Goal: Task Accomplishment & Management: Use online tool/utility

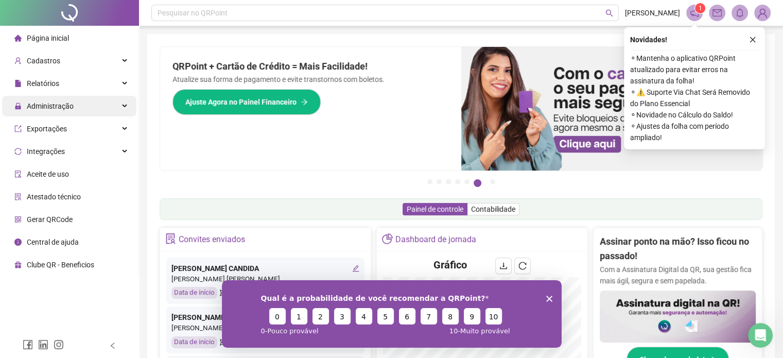
click at [50, 108] on span "Administração" at bounding box center [50, 106] width 47 height 8
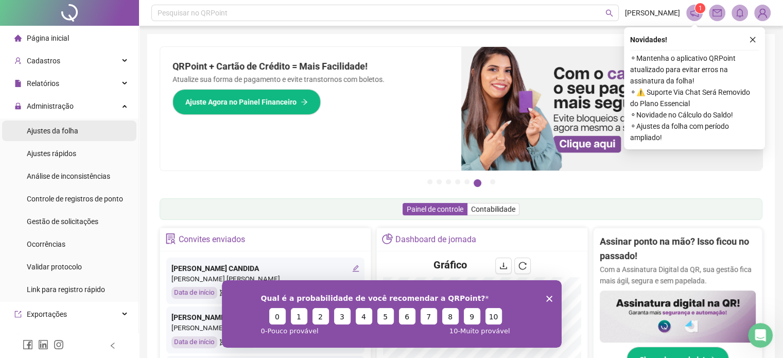
click at [49, 131] on span "Ajustes da folha" at bounding box center [53, 131] width 52 height 8
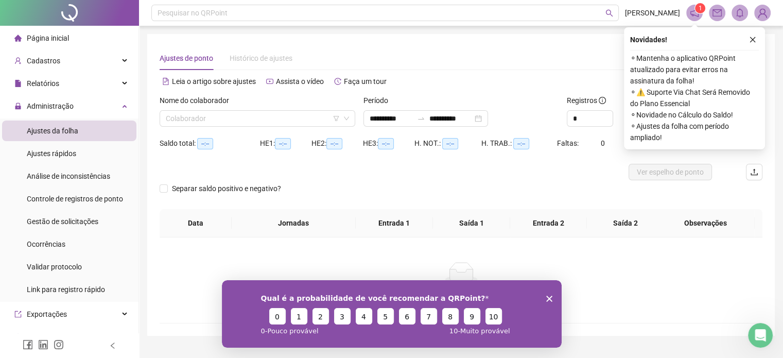
type input "**********"
click at [197, 120] on input "search" at bounding box center [253, 118] width 174 height 15
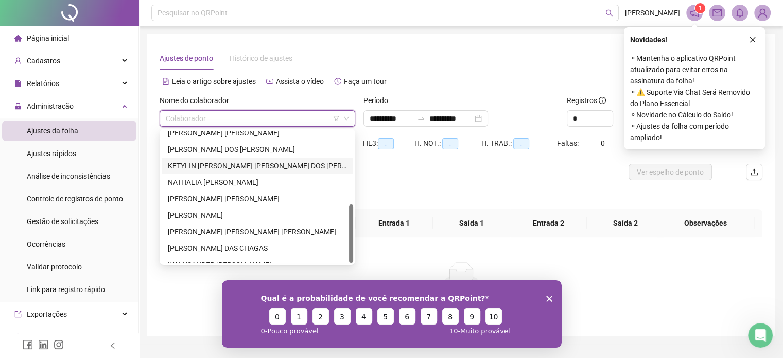
scroll to position [165, 0]
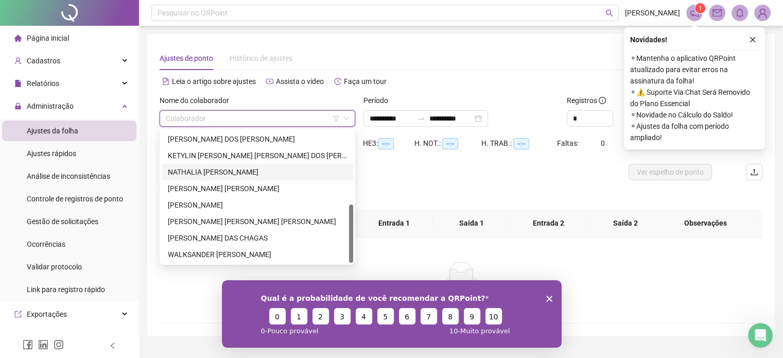
click at [204, 172] on div "NATHALIA [PERSON_NAME]" at bounding box center [257, 171] width 179 height 11
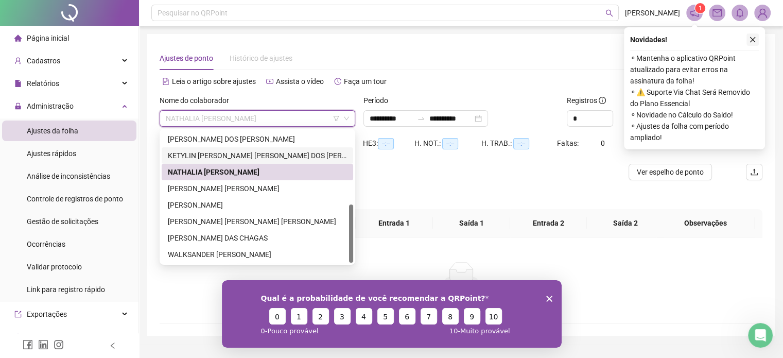
click at [754, 36] on icon "close" at bounding box center [752, 39] width 7 height 7
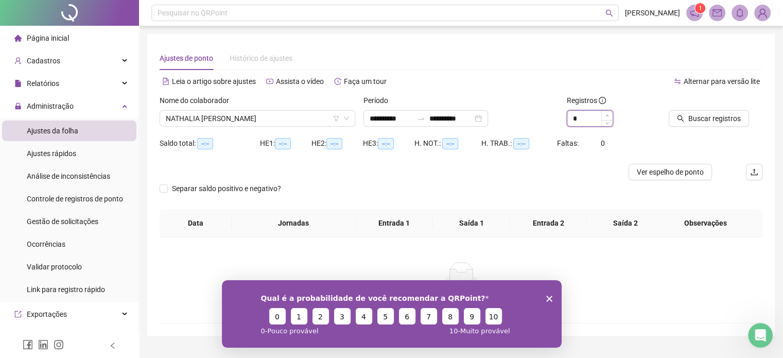
type input "*"
click at [609, 115] on icon "up" at bounding box center [608, 116] width 4 height 4
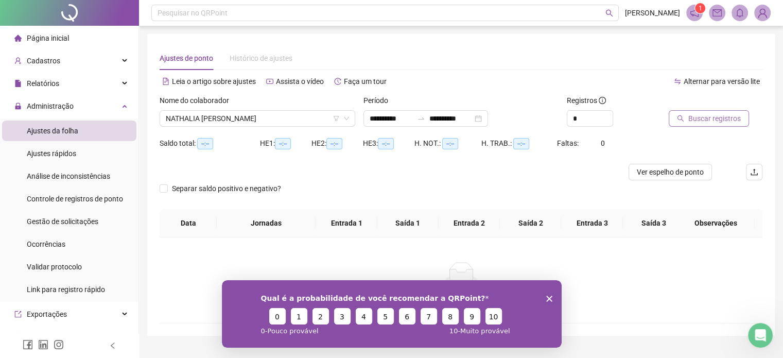
click at [712, 114] on span "Buscar registros" at bounding box center [715, 118] width 53 height 11
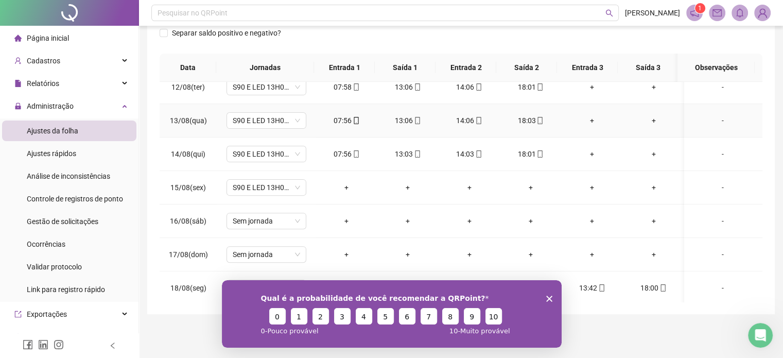
scroll to position [381, 0]
click at [550, 298] on icon "Encerrar pesquisa" at bounding box center [549, 298] width 6 height 6
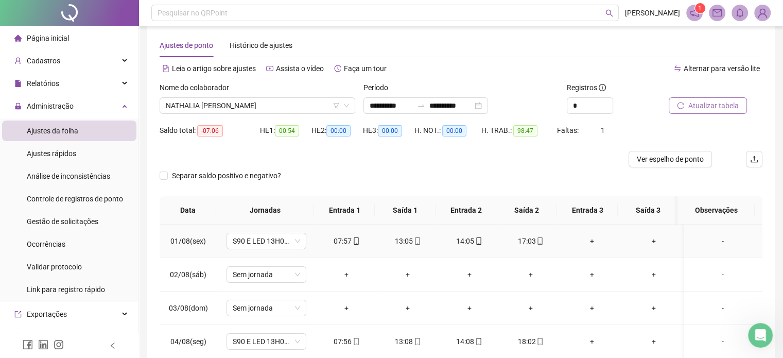
scroll to position [0, 0]
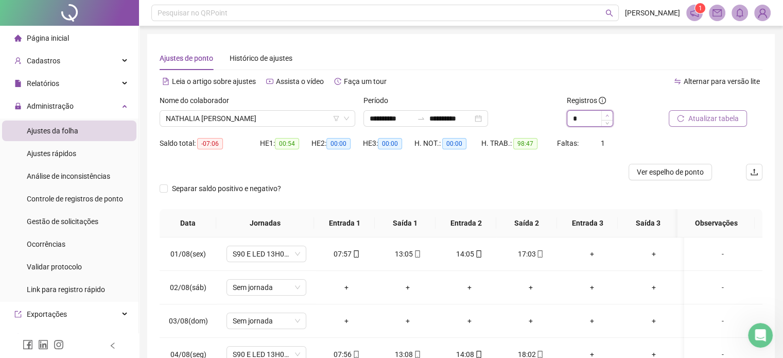
type input "*"
click at [606, 114] on icon "up" at bounding box center [608, 116] width 4 height 4
click at [699, 115] on span "Atualizar tabela" at bounding box center [714, 118] width 50 height 11
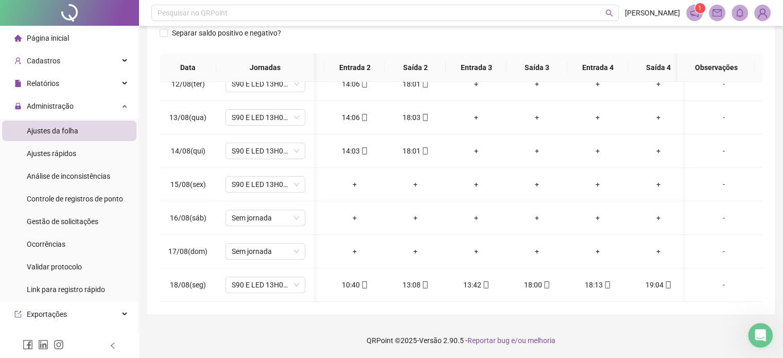
scroll to position [0, 94]
